Goal: Complete application form

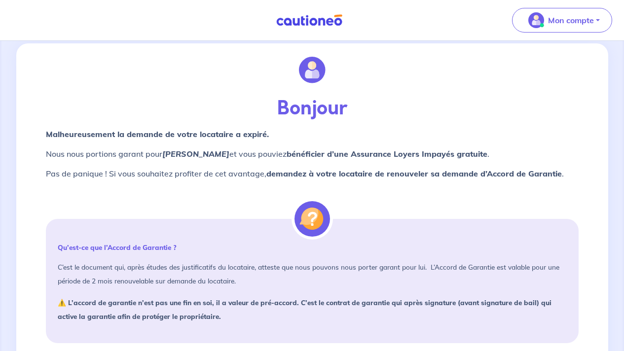
scroll to position [23, 0]
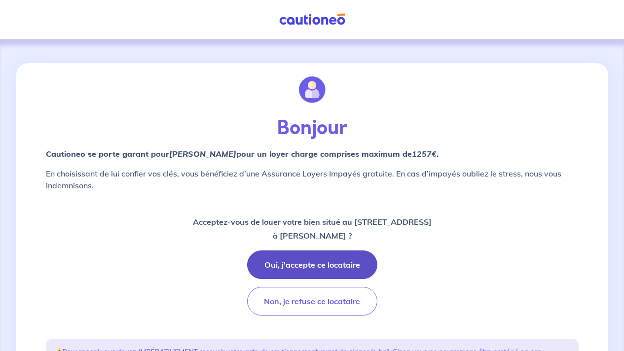
click at [306, 261] on button "Oui, j'accepte ce locataire" at bounding box center [312, 265] width 130 height 29
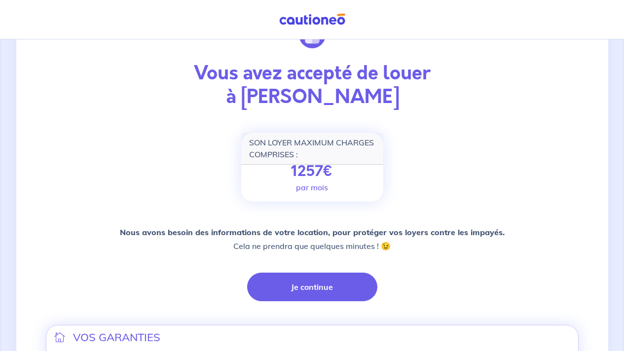
scroll to position [66, 0]
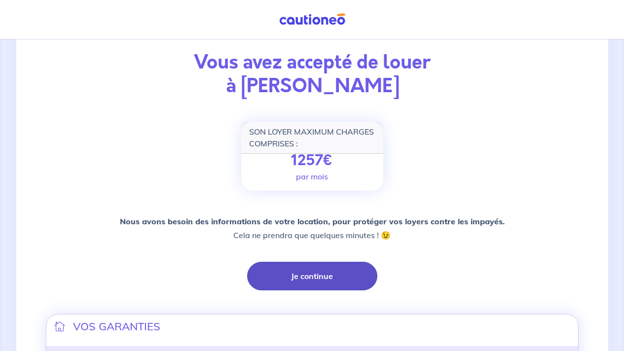
click at [301, 280] on button "Je continue" at bounding box center [312, 276] width 130 height 29
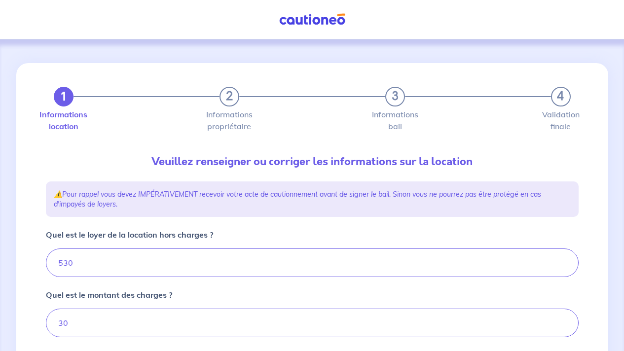
type input "560"
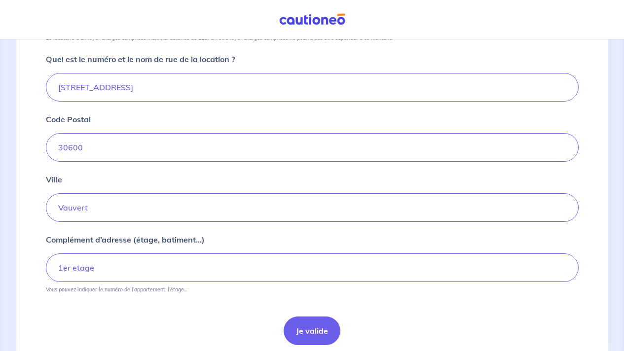
scroll to position [368, 0]
click at [327, 324] on button "Je valide" at bounding box center [312, 330] width 57 height 29
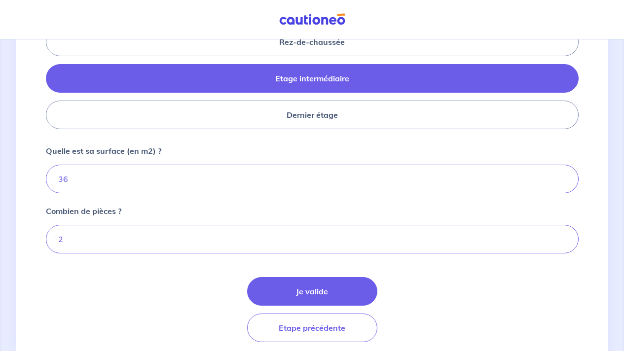
scroll to position [458, 0]
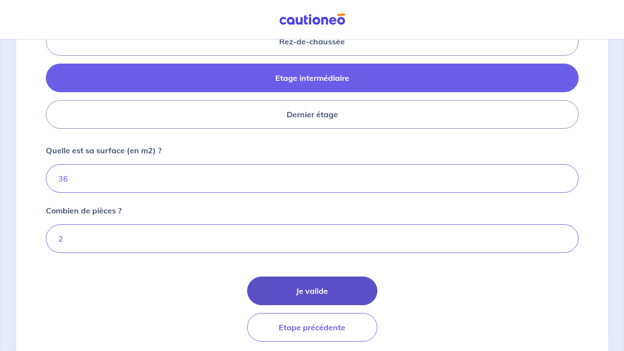
click at [309, 288] on button "Je valide" at bounding box center [312, 291] width 130 height 29
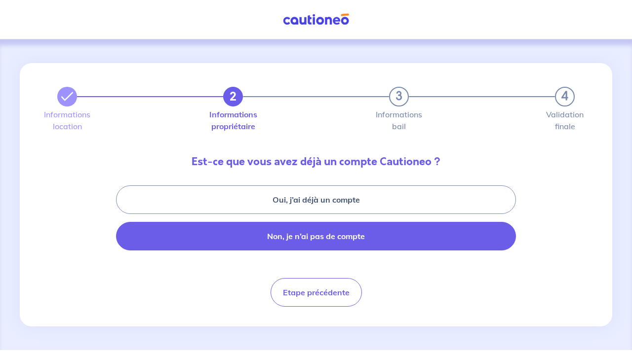
click at [310, 239] on button "Non, je n’ai pas de compte" at bounding box center [316, 236] width 400 height 29
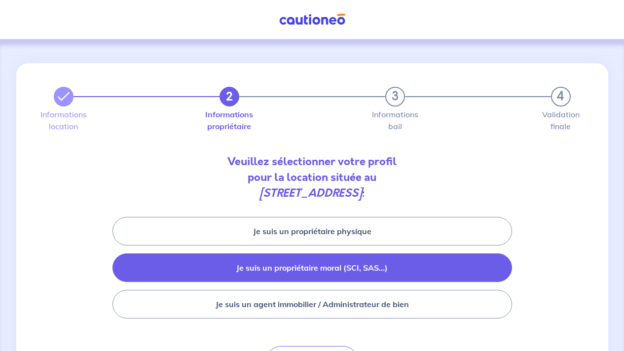
click at [308, 271] on button "Je suis un propriétaire moral (SCI, SAS...)" at bounding box center [313, 268] width 400 height 29
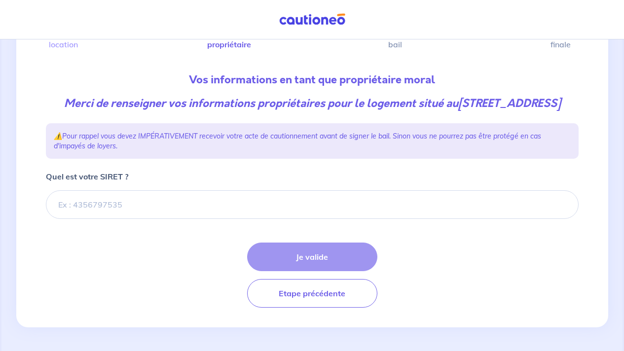
scroll to position [98, 0]
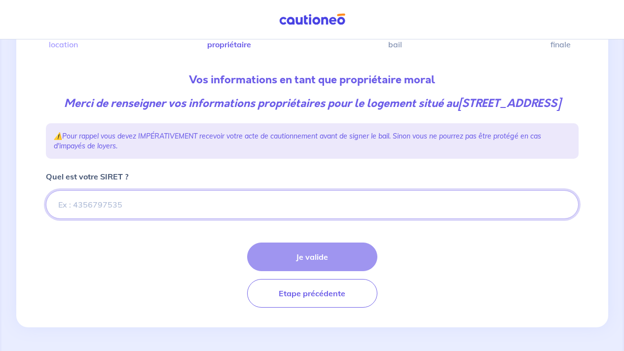
click at [156, 205] on input "Quel est votre SIRET ?" at bounding box center [312, 204] width 533 height 29
paste input "90525424900014"
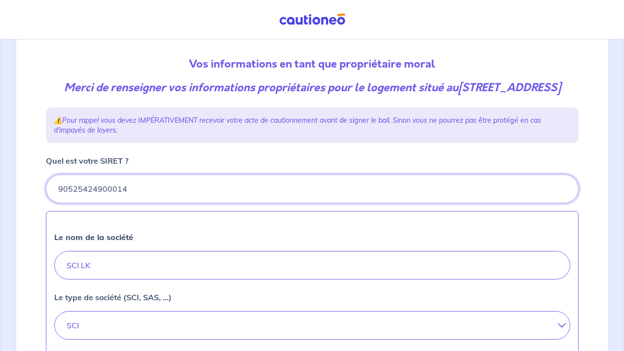
type input "90525424900014"
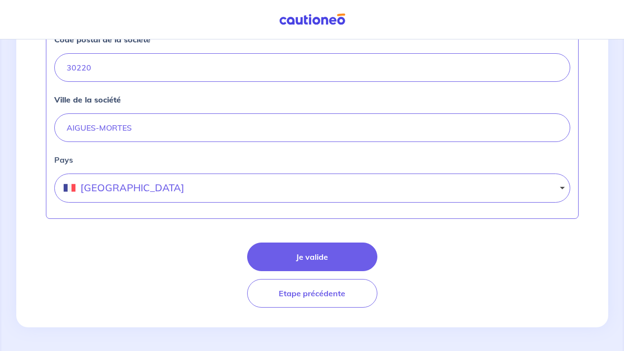
scroll to position [491, 0]
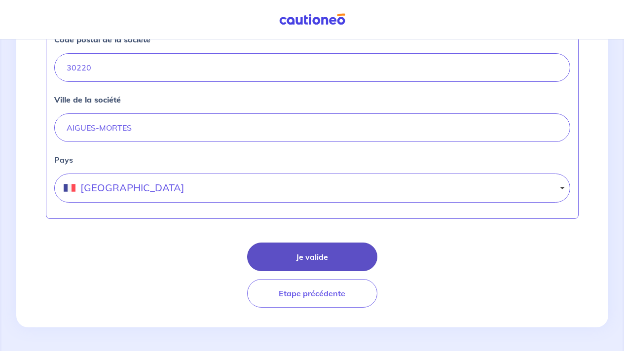
click at [277, 257] on button "Je valide" at bounding box center [312, 257] width 130 height 29
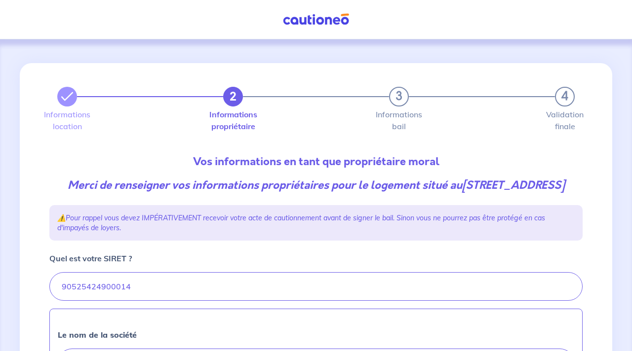
select select "FR"
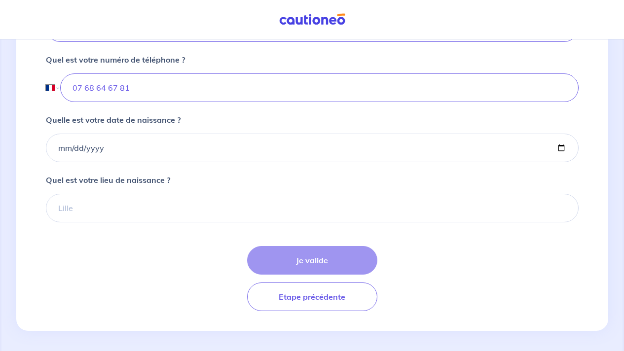
scroll to position [379, 0]
click at [287, 283] on div "Je valide Etape précédente" at bounding box center [312, 279] width 533 height 65
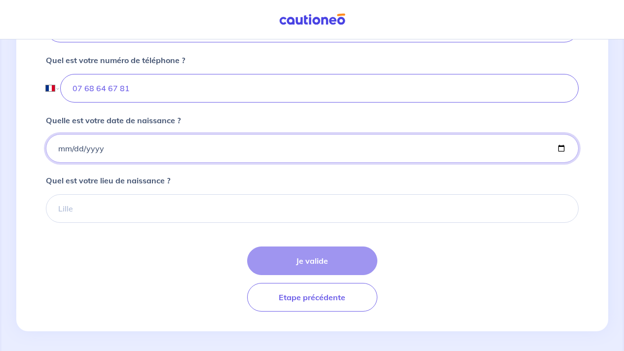
click at [106, 163] on input "Quelle est votre date de naissance ?" at bounding box center [312, 148] width 533 height 29
type input "1992-06-04"
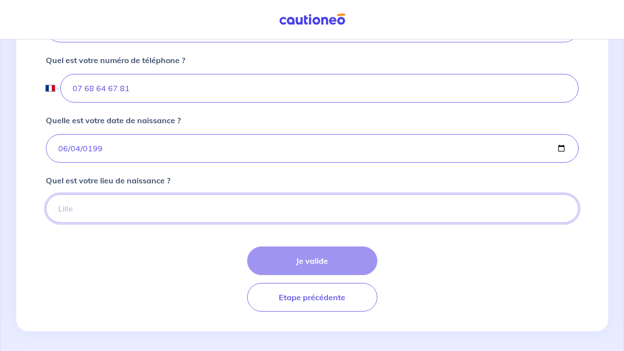
click at [80, 221] on input "Quel est votre lieu de naissance ?" at bounding box center [312, 208] width 533 height 29
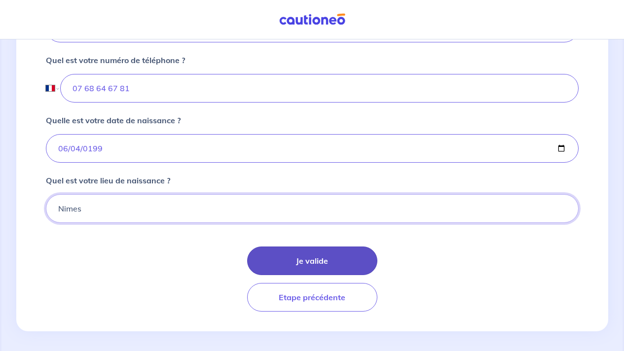
type input "Nimes"
click at [293, 275] on button "Je valide" at bounding box center [312, 261] width 130 height 29
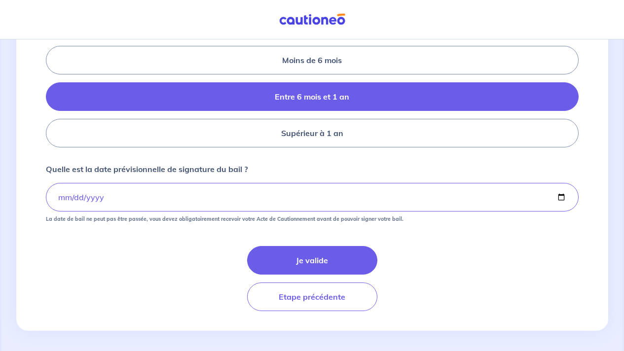
scroll to position [234, 0]
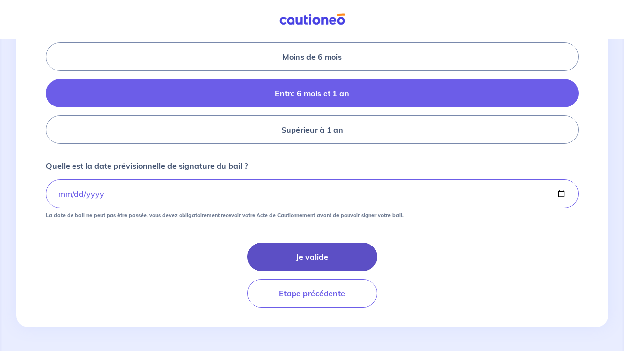
click at [289, 253] on button "Je valide" at bounding box center [312, 257] width 130 height 29
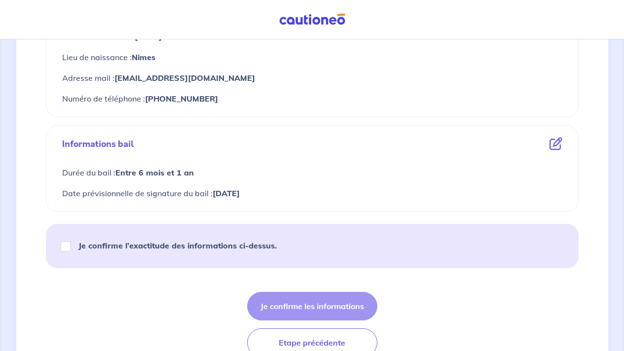
scroll to position [531, 0]
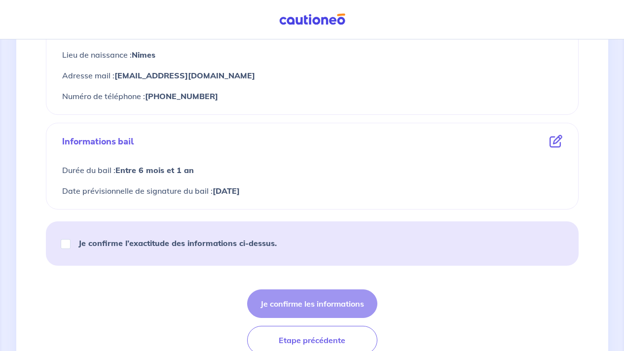
click at [236, 241] on strong "Je confirme l’exactitude des informations ci-dessus." at bounding box center [177, 243] width 198 height 10
click at [71, 241] on input "Je confirme l’exactitude des informations ci-dessus." at bounding box center [66, 244] width 10 height 10
checkbox input "true"
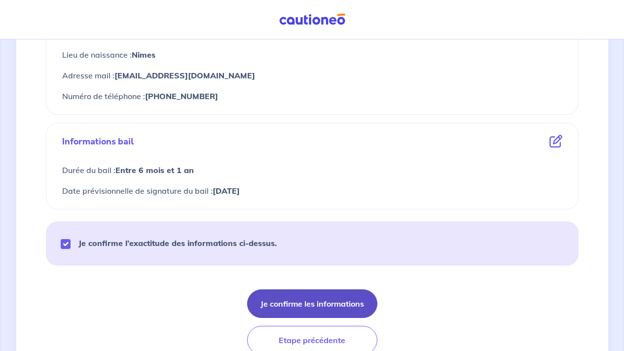
click at [316, 300] on button "Je confirme les informations" at bounding box center [312, 304] width 130 height 29
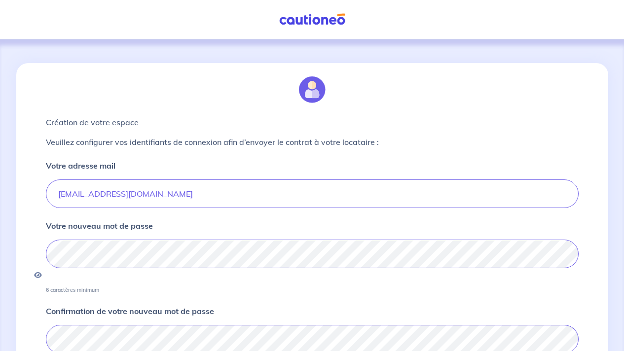
click at [184, 224] on div "Votre nouveau mot de passe 6 caractères minimum" at bounding box center [312, 257] width 533 height 74
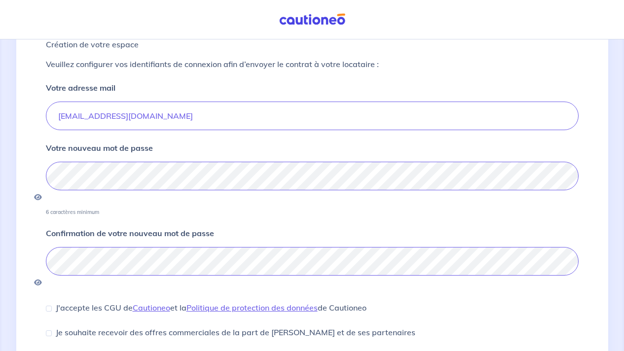
scroll to position [107, 0]
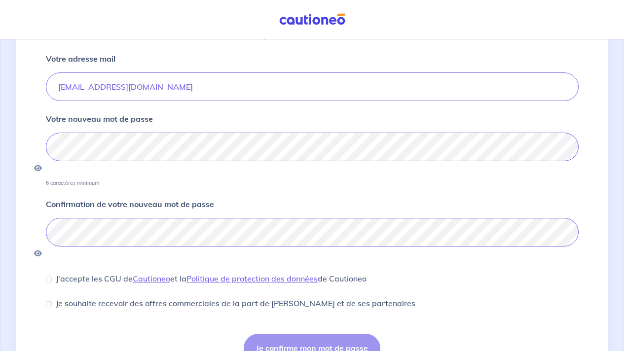
click at [32, 232] on div "Création de votre espace Veuillez configurer vos identifiants de connexion afin…" at bounding box center [312, 169] width 592 height 426
click at [46, 277] on input "J'accepte les CGU de Cautioneo et la Politique de protection des données de Cau…" at bounding box center [49, 280] width 6 height 6
checkbox input "true"
click at [279, 334] on button "Je confirme mon mot de passe" at bounding box center [312, 348] width 137 height 29
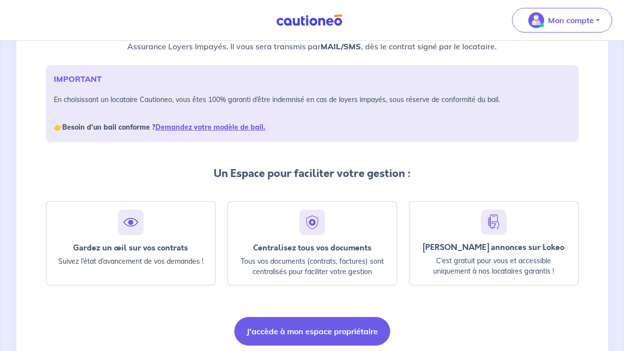
scroll to position [162, 0]
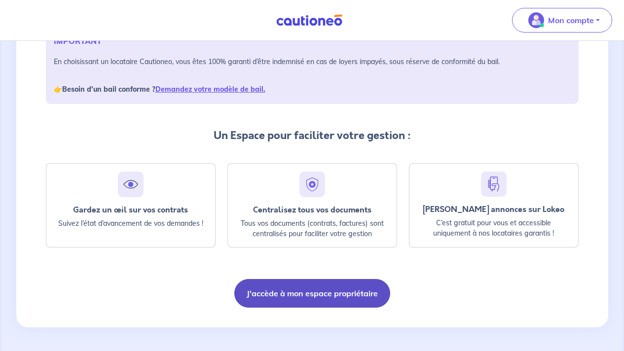
click at [315, 298] on button "J'accède à mon espace propriétaire" at bounding box center [312, 293] width 156 height 29
click at [331, 295] on button "J'accède à mon espace propriétaire" at bounding box center [312, 293] width 156 height 29
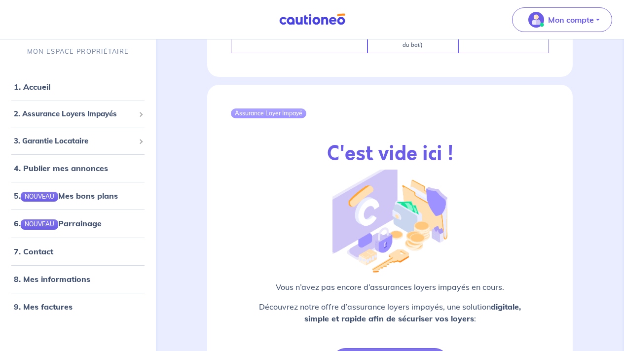
scroll to position [1295, 0]
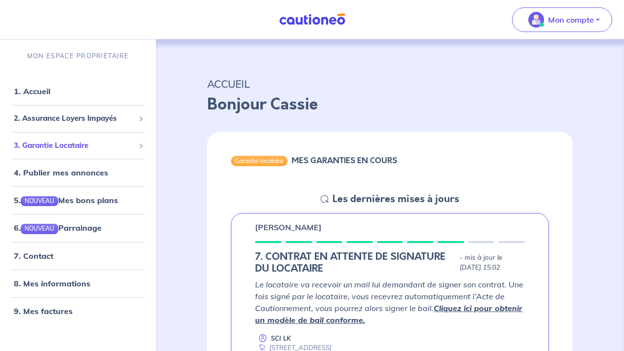
click at [74, 140] on span "3. Garantie Locataire" at bounding box center [74, 145] width 121 height 11
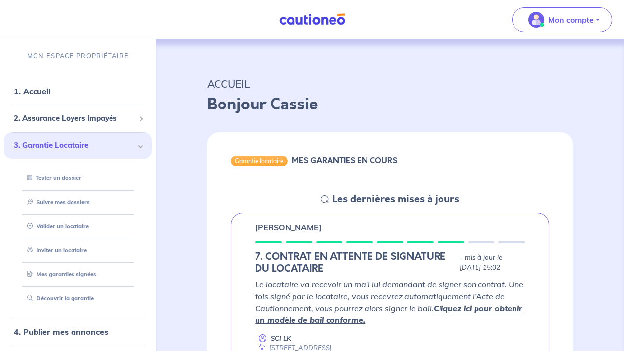
click at [74, 140] on span "3. Garantie Locataire" at bounding box center [74, 145] width 121 height 11
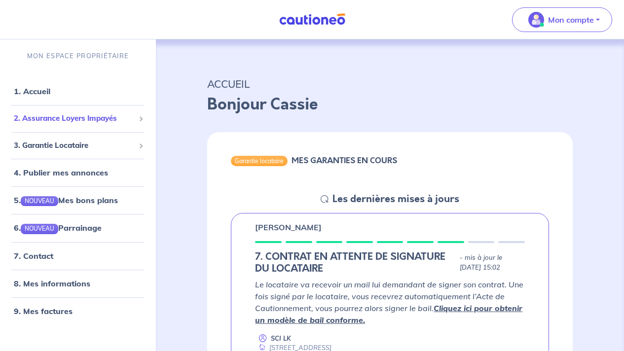
click at [70, 123] on span "2. Assurance Loyers Impayés" at bounding box center [74, 118] width 121 height 11
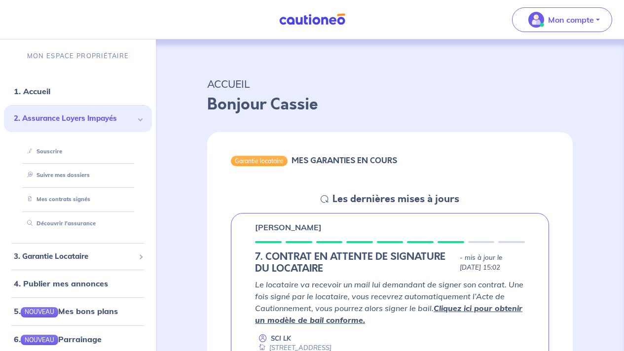
click at [72, 118] on span "2. Assurance Loyers Impayés" at bounding box center [74, 118] width 121 height 11
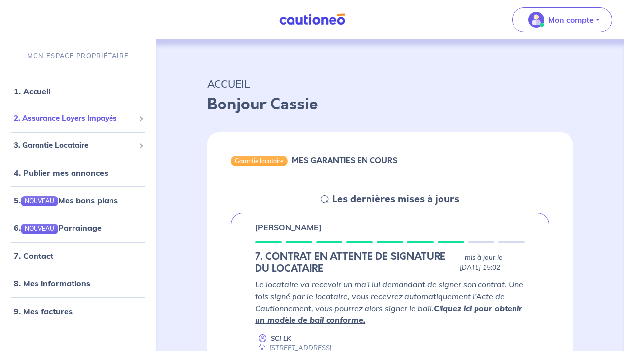
scroll to position [200, 0]
